Goal: Find specific page/section: Find specific page/section

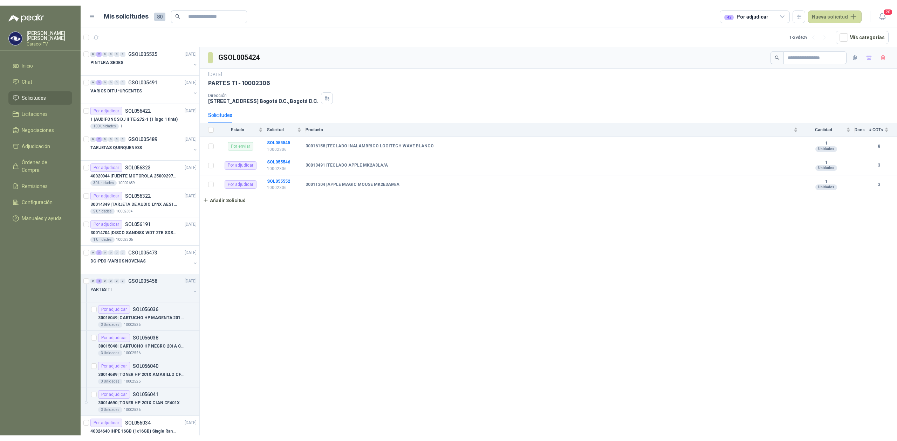
scroll to position [545, 0]
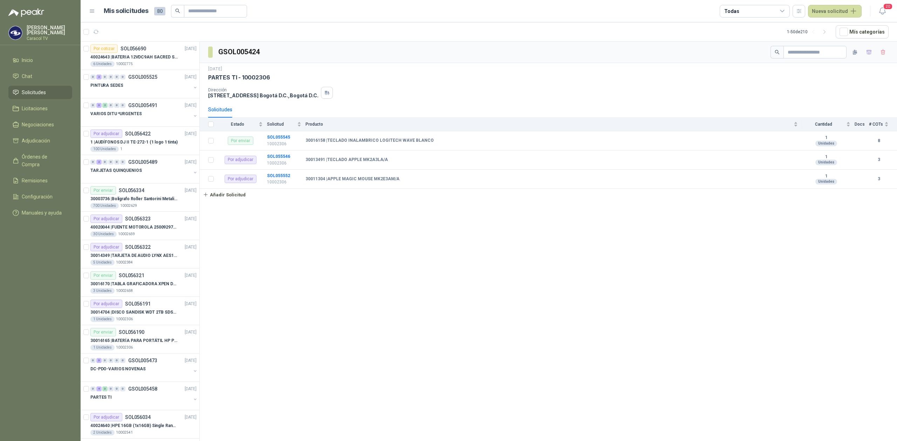
click at [750, 9] on div "Todas" at bounding box center [754, 11] width 70 height 13
click at [759, 51] on div "42 Por adjudicar" at bounding box center [746, 53] width 38 height 6
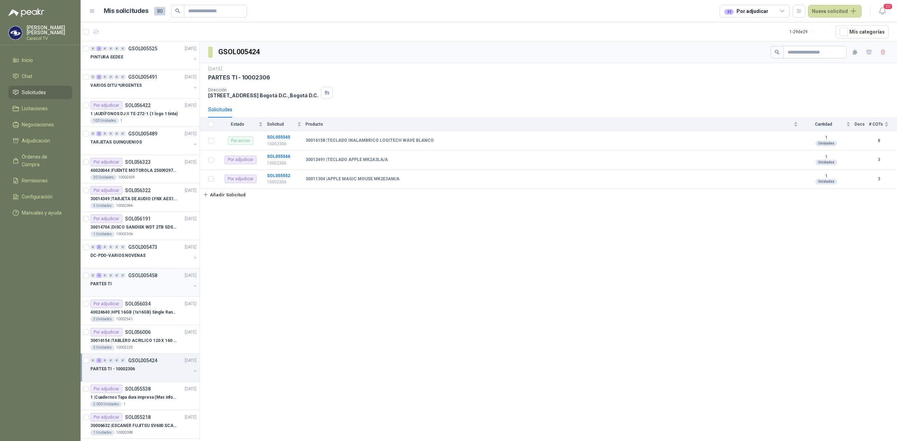
click at [133, 288] on div "PARTES TI" at bounding box center [140, 284] width 101 height 8
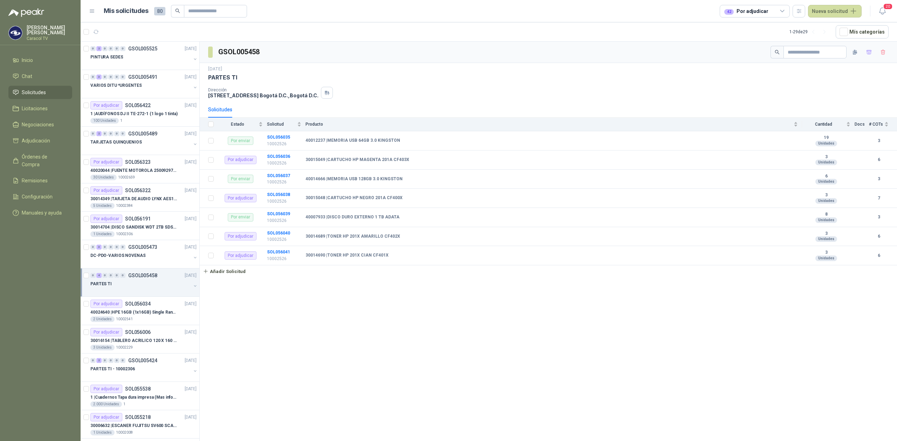
click at [157, 288] on div "PARTES TI" at bounding box center [140, 284] width 101 height 8
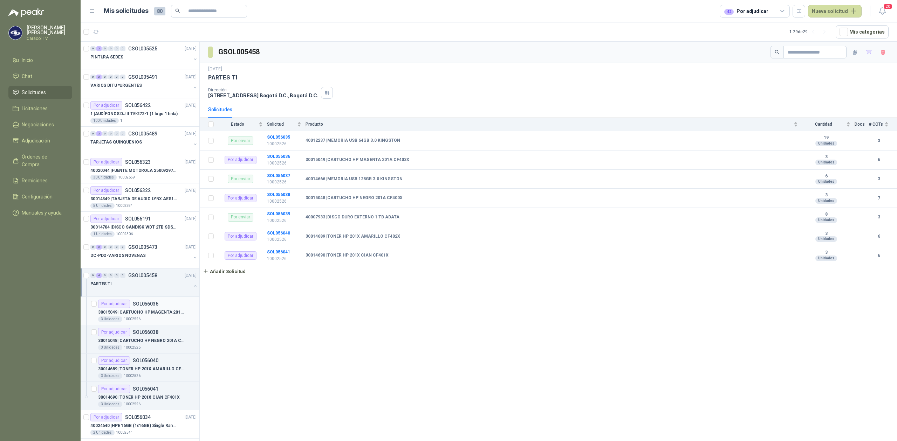
click at [144, 314] on p "30015049 | CARTUCHO HP MAGENTA 201A CF403X" at bounding box center [141, 312] width 87 height 7
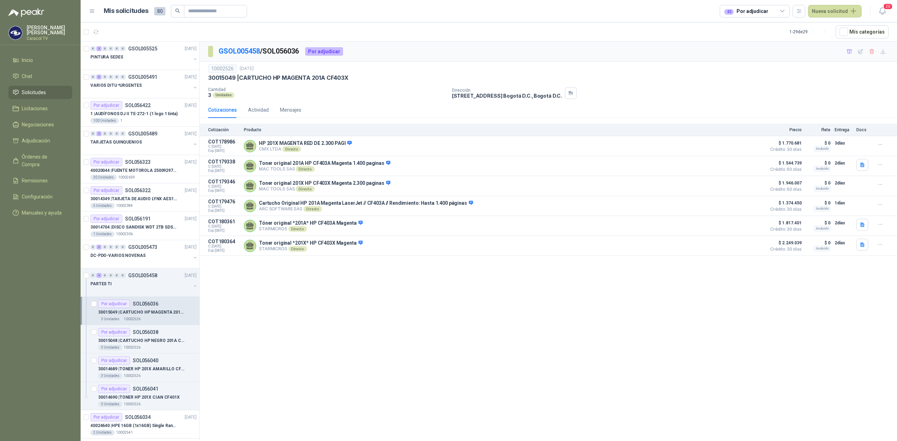
click at [279, 49] on p "GSOL005458 / SOL056036" at bounding box center [259, 51] width 81 height 11
copy p "SOL056036"
